Goal: Navigation & Orientation: Find specific page/section

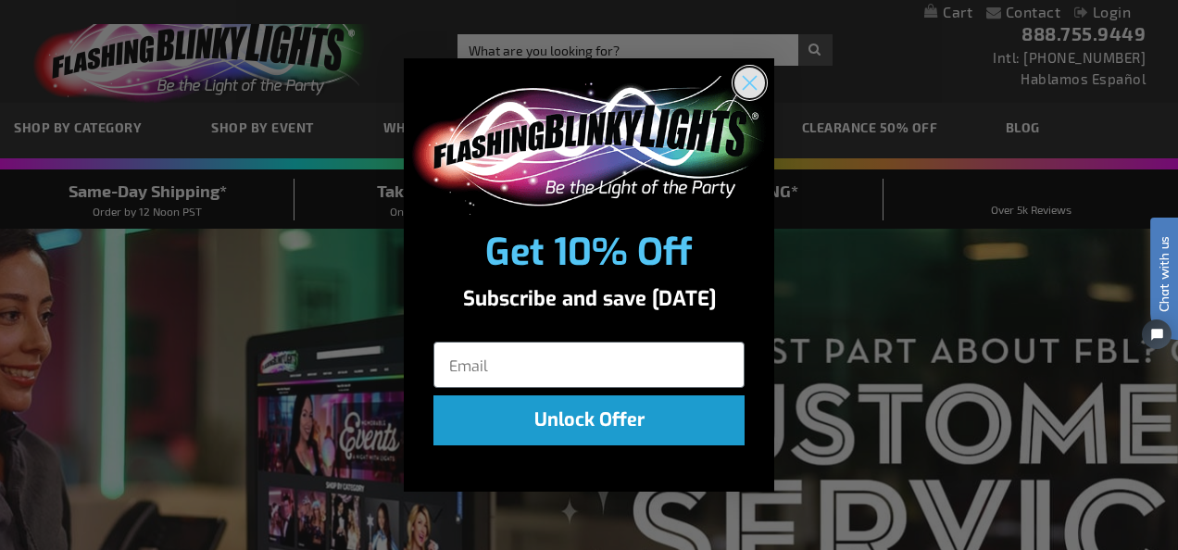
click at [758, 79] on circle "Close dialog" at bounding box center [750, 82] width 31 height 31
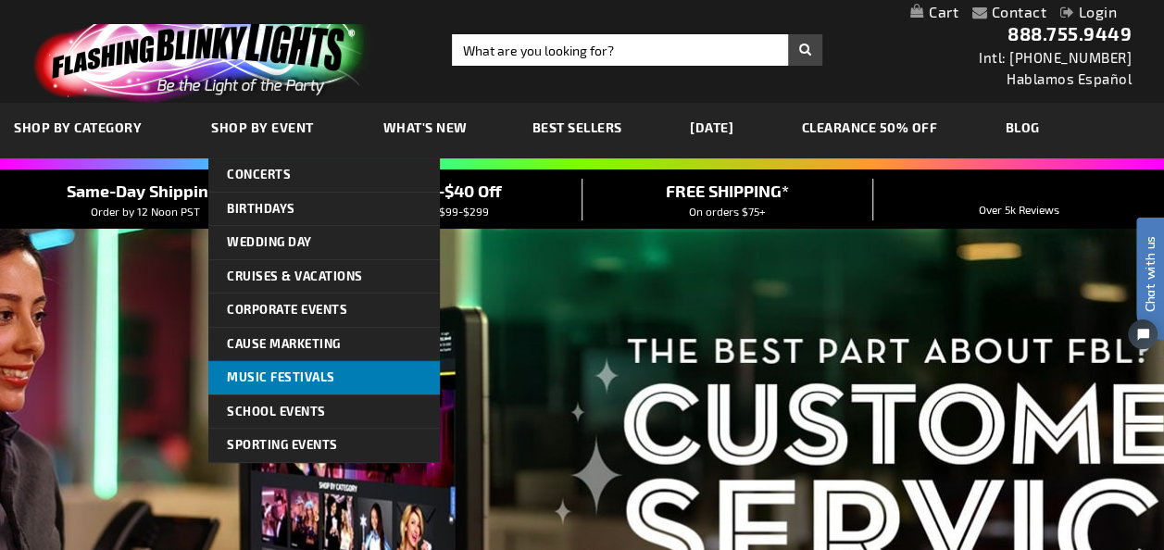
click at [332, 376] on link "Music Festivals" at bounding box center [324, 377] width 232 height 33
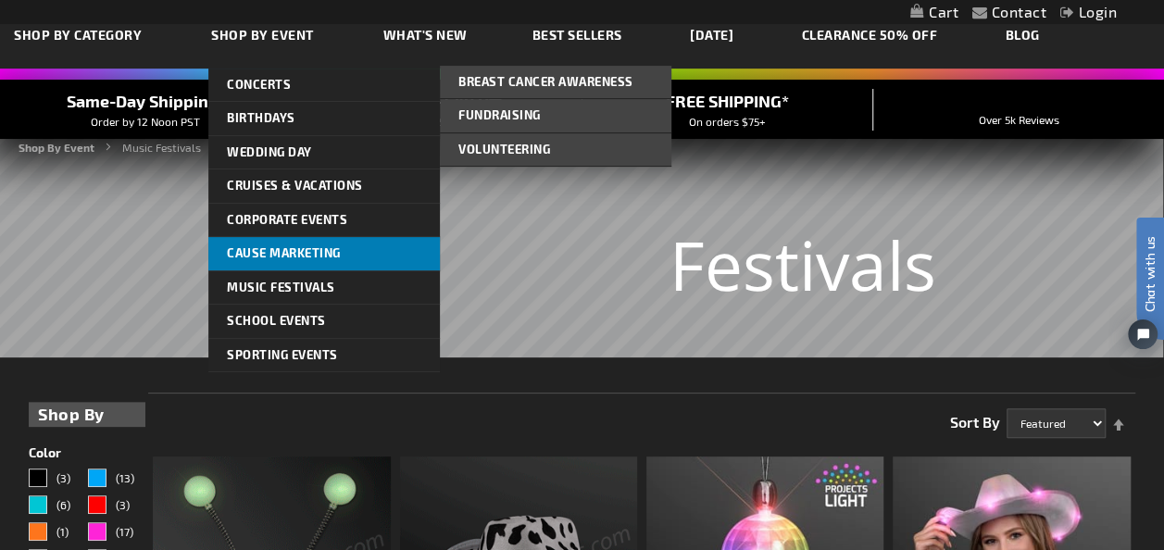
click at [279, 247] on span "Cause Marketing" at bounding box center [284, 252] width 114 height 15
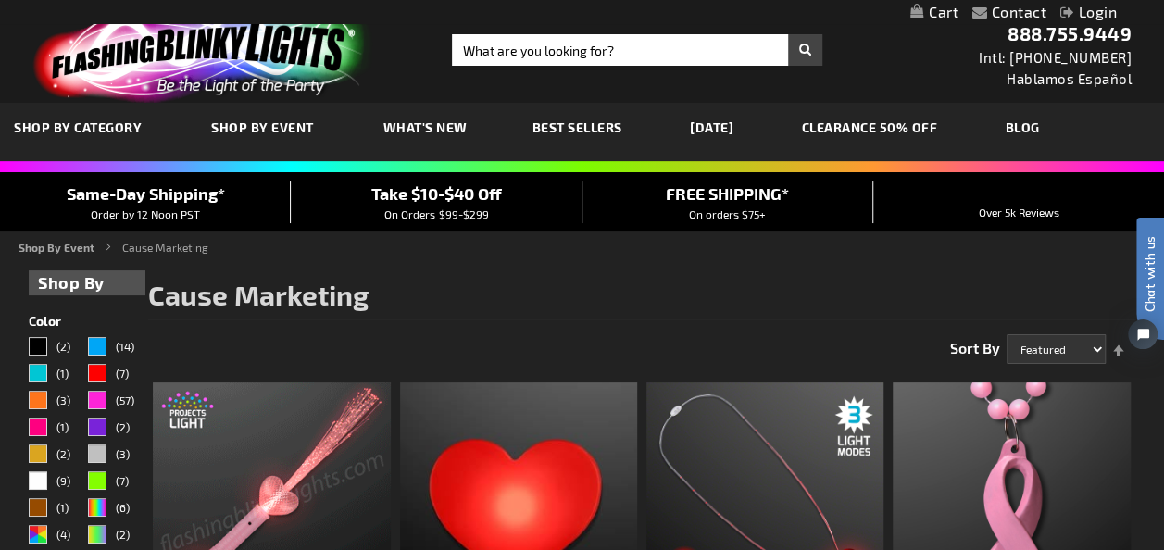
click at [576, 126] on span "Best Sellers" at bounding box center [578, 127] width 90 height 16
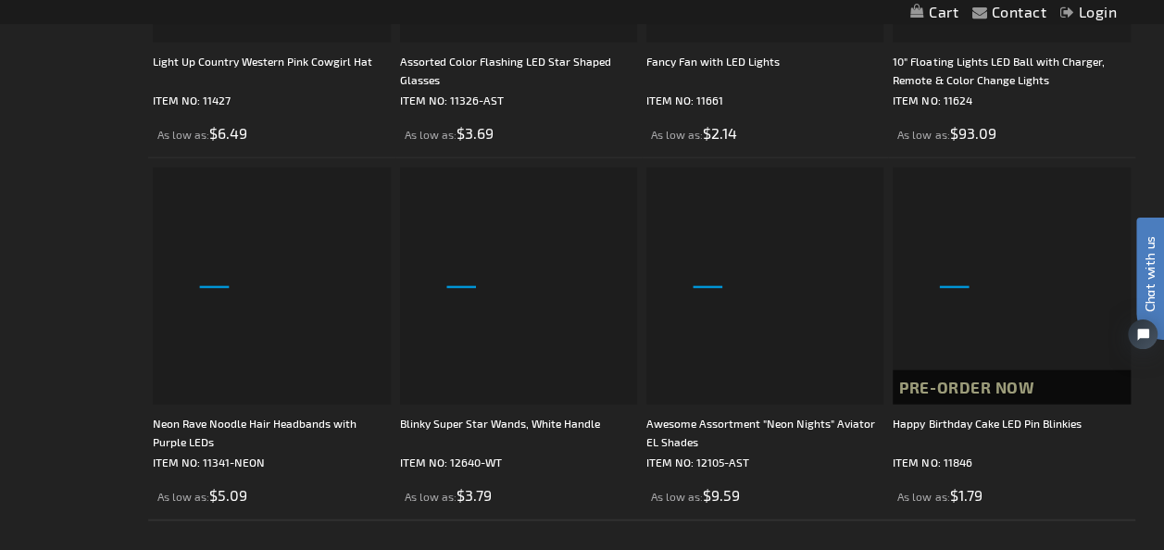
scroll to position [5558, 0]
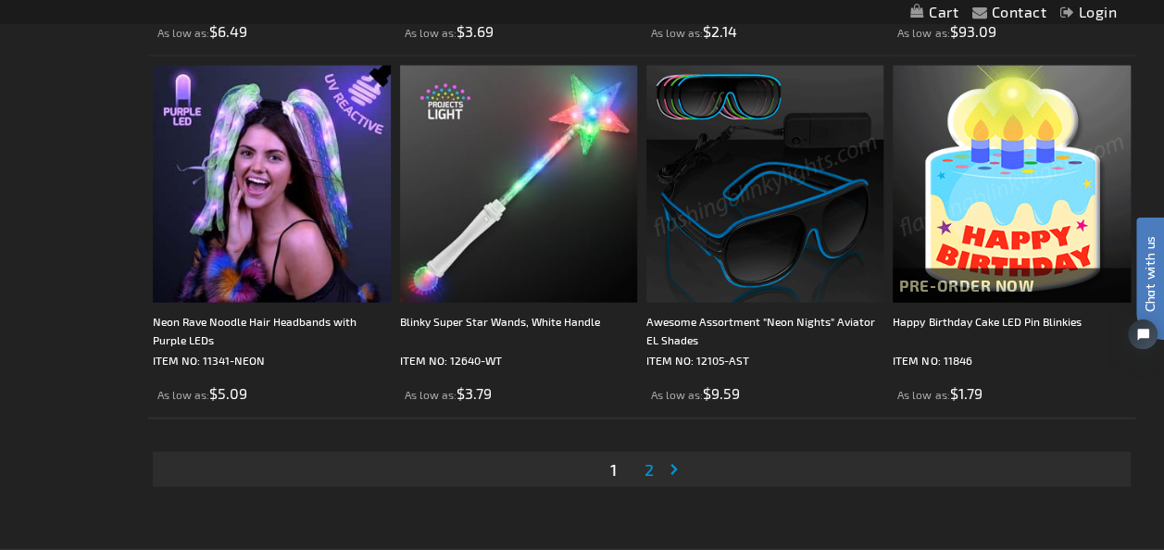
click at [655, 469] on link "Page 2" at bounding box center [648, 470] width 17 height 28
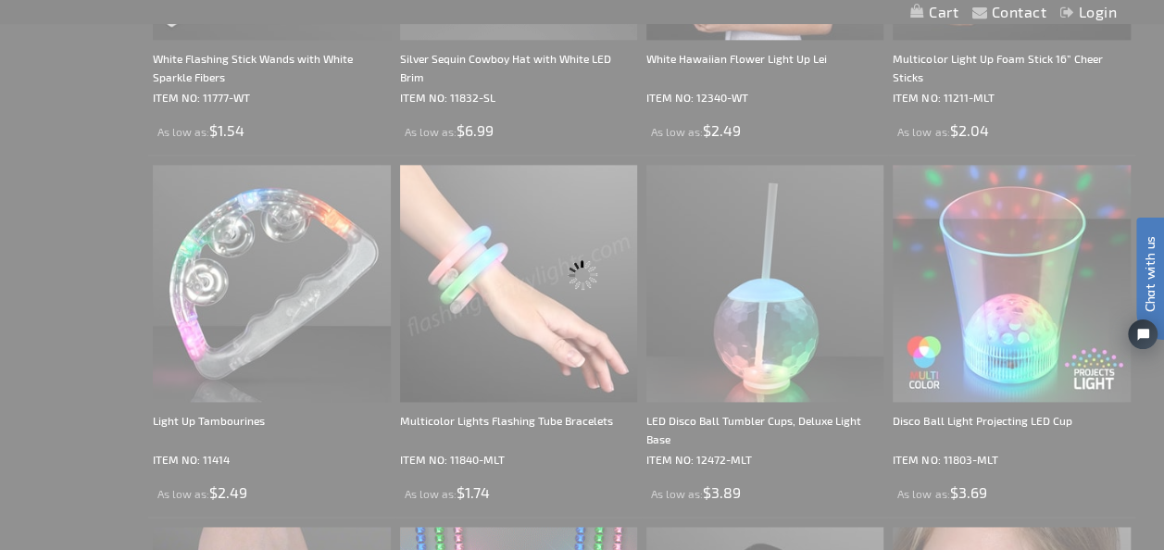
scroll to position [0, 0]
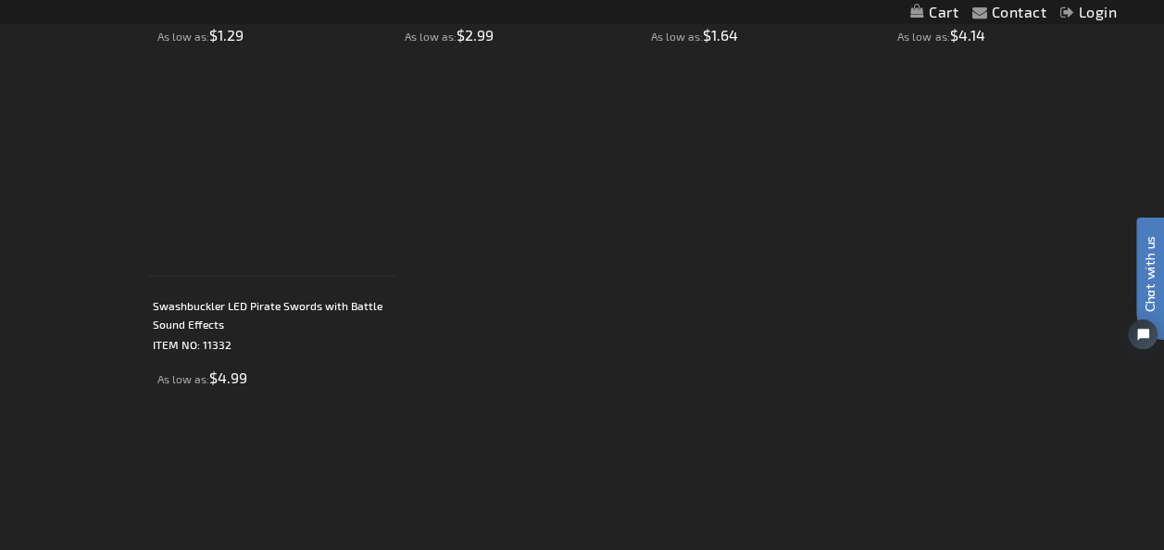
scroll to position [4169, 0]
